Goal: Information Seeking & Learning: Check status

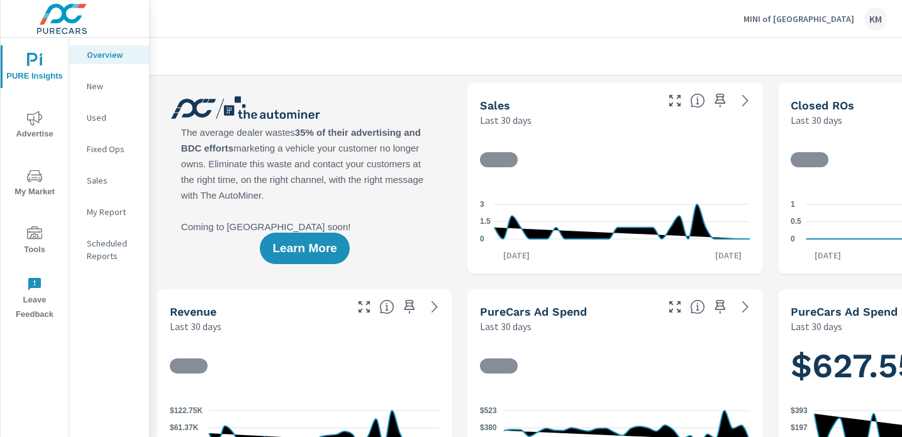
click at [785, 18] on p "MINI of Fairfield County" at bounding box center [799, 18] width 111 height 11
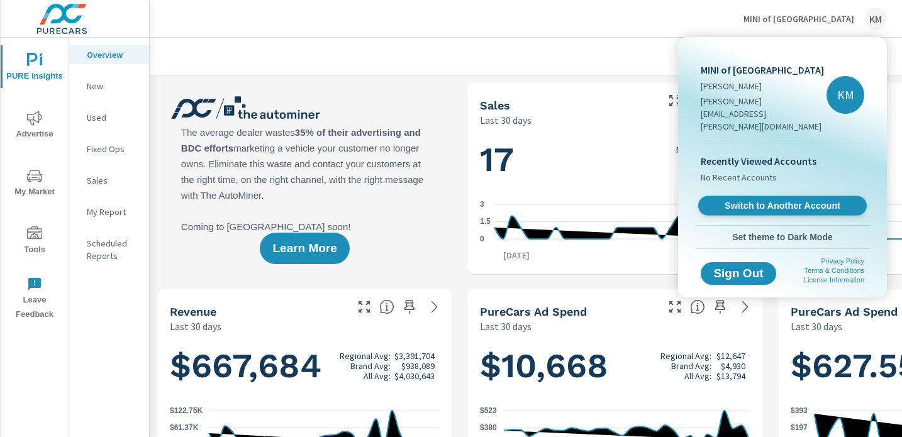
click at [782, 200] on span "Switch to Another Account" at bounding box center [782, 206] width 154 height 12
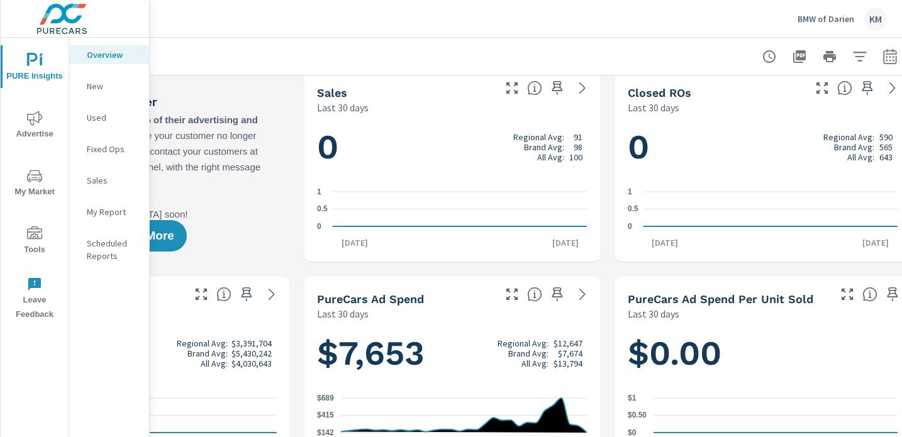
scroll to position [1, 0]
click at [110, 213] on p "My Report" at bounding box center [113, 212] width 52 height 13
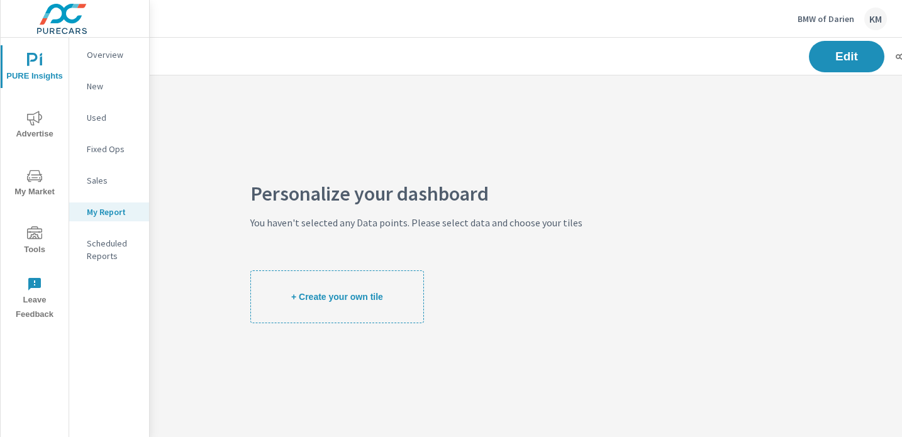
click at [104, 184] on p "Sales" at bounding box center [113, 180] width 52 height 13
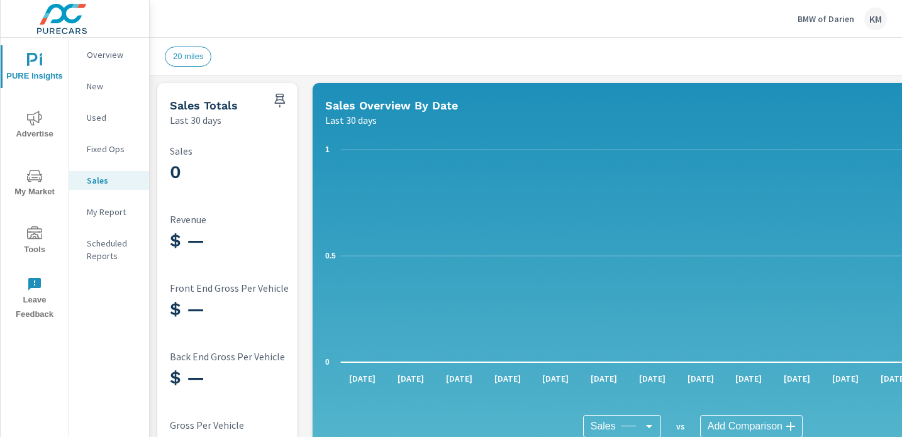
scroll to position [1, 0]
click at [97, 84] on p "New" at bounding box center [113, 86] width 52 height 13
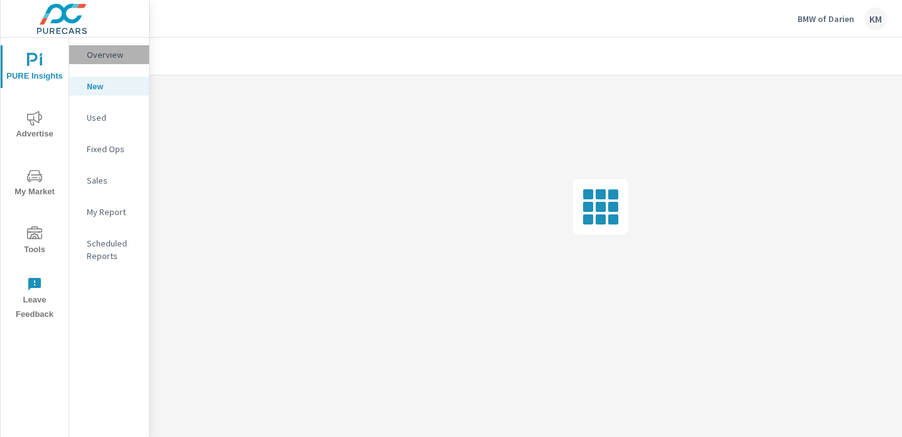
click at [101, 50] on p "Overview" at bounding box center [113, 54] width 52 height 13
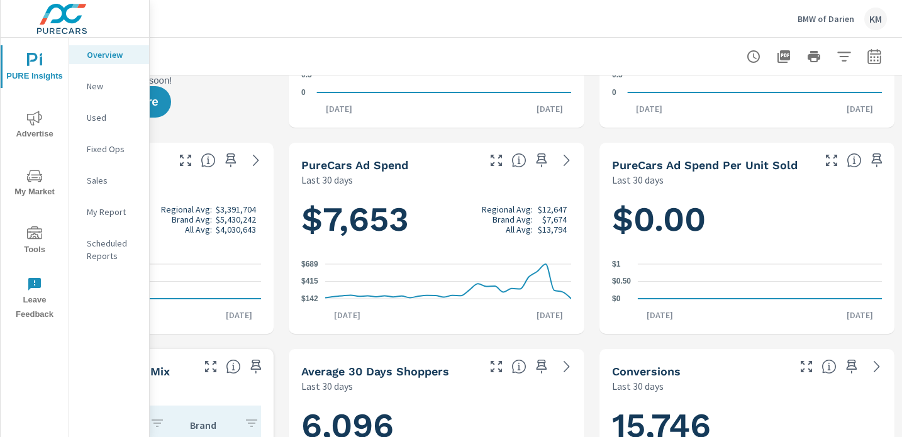
scroll to position [0, 179]
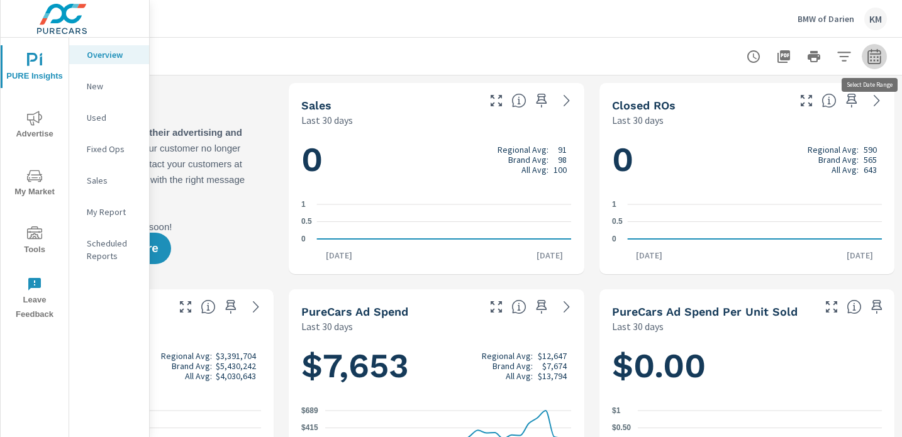
click at [877, 59] on icon "button" at bounding box center [874, 56] width 15 height 15
select select "Last 30 days"
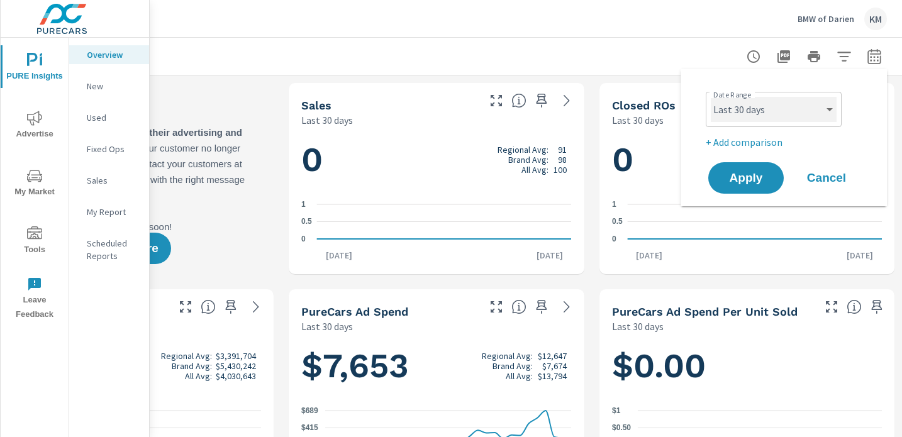
click at [763, 108] on select "Custom Yesterday Last week Last 7 days Last 14 days Last 30 days Last 45 days L…" at bounding box center [774, 109] width 126 height 25
click at [711, 97] on select "Custom Yesterday Last week Last 7 days Last 14 days Last 30 days Last 45 days L…" at bounding box center [774, 109] width 126 height 25
click at [749, 177] on span "Apply" at bounding box center [746, 178] width 52 height 12
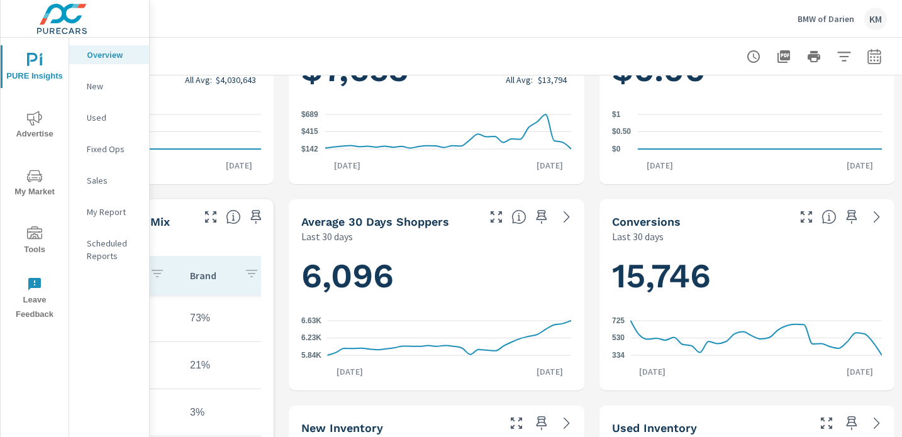
scroll to position [298, 179]
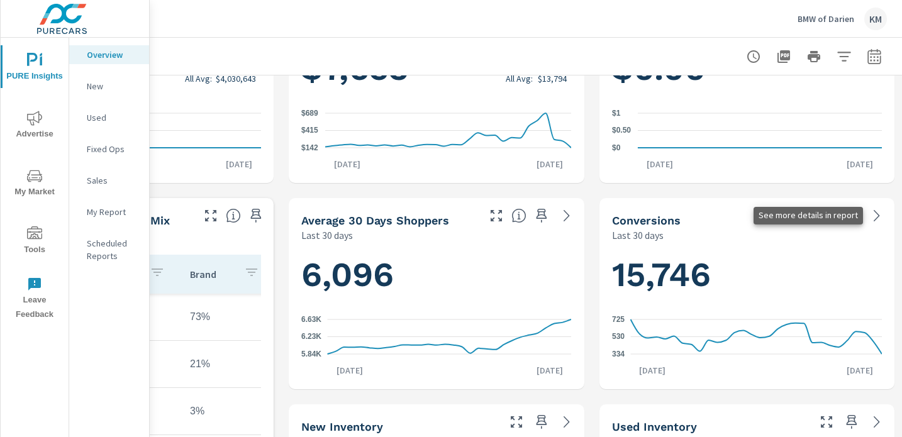
click at [877, 213] on icon at bounding box center [877, 215] width 6 height 11
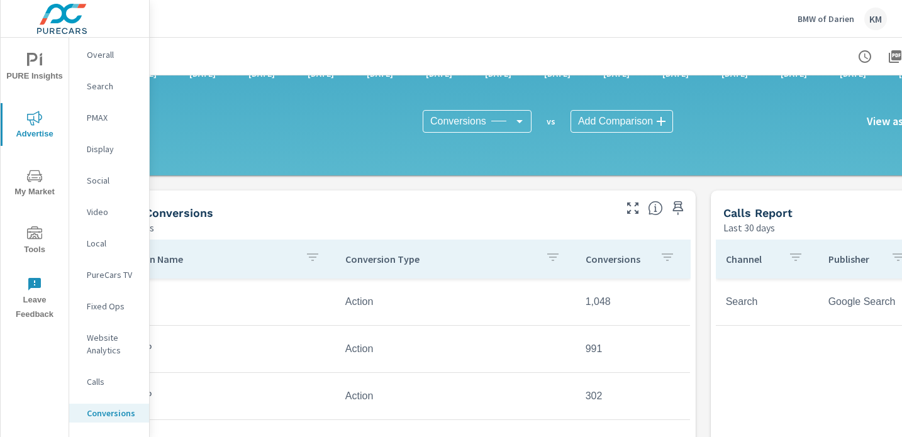
scroll to position [405, 67]
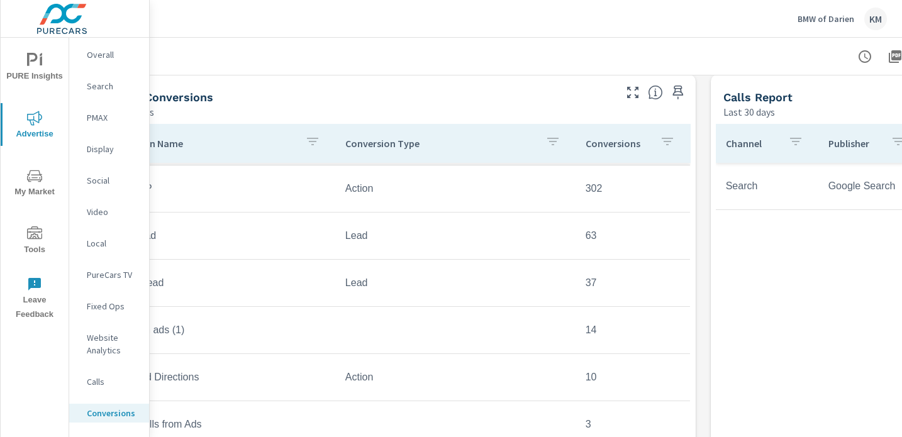
scroll to position [524, 0]
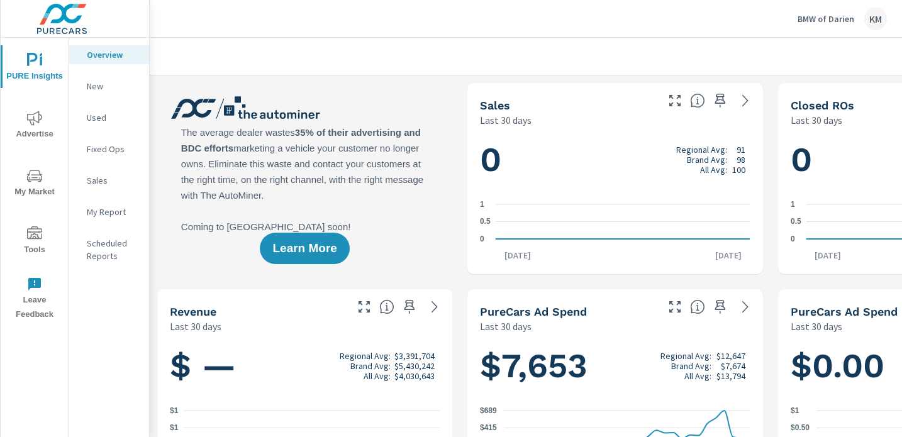
scroll to position [1, 0]
